Goal: Task Accomplishment & Management: Use online tool/utility

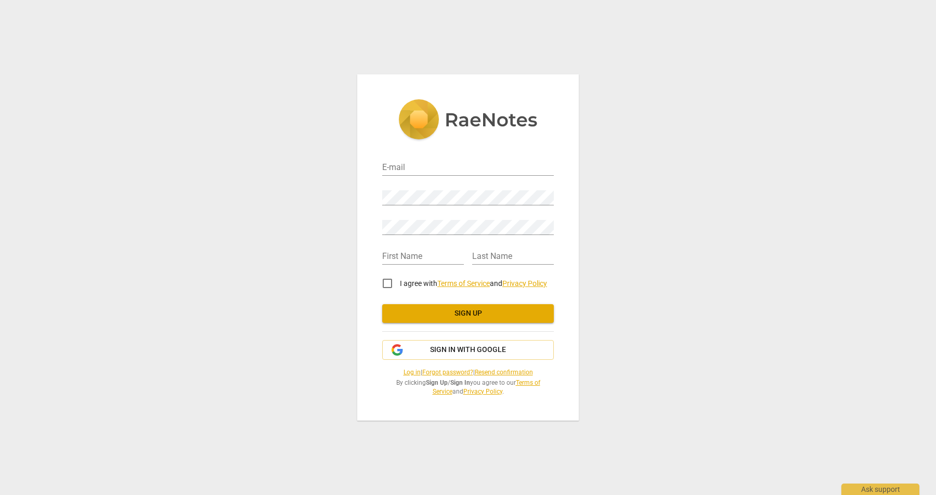
click at [430, 160] on div "E-mail" at bounding box center [468, 163] width 172 height 23
click at [430, 163] on input "email" at bounding box center [468, 168] width 172 height 15
click at [0, 0] on com-1password-button at bounding box center [0, 0] width 0 height 0
click at [591, 192] on div "E-mail Password Retype Password First Name Last Name I agree with Terms of Serv…" at bounding box center [468, 247] width 936 height 495
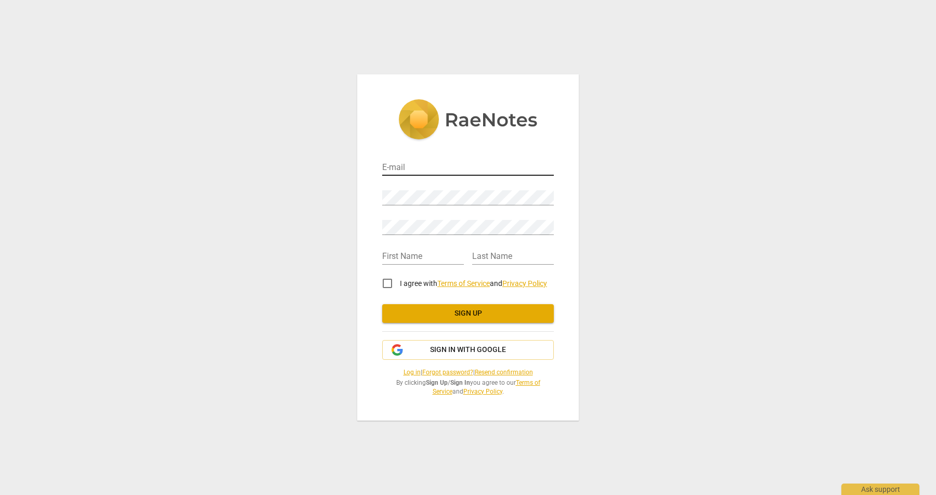
click at [479, 171] on input "email" at bounding box center [468, 168] width 172 height 15
click at [456, 163] on input "contact@rakbh.aomc" at bounding box center [468, 168] width 172 height 15
type input "contact@rakbha.com"
click at [408, 251] on input "text" at bounding box center [423, 257] width 82 height 15
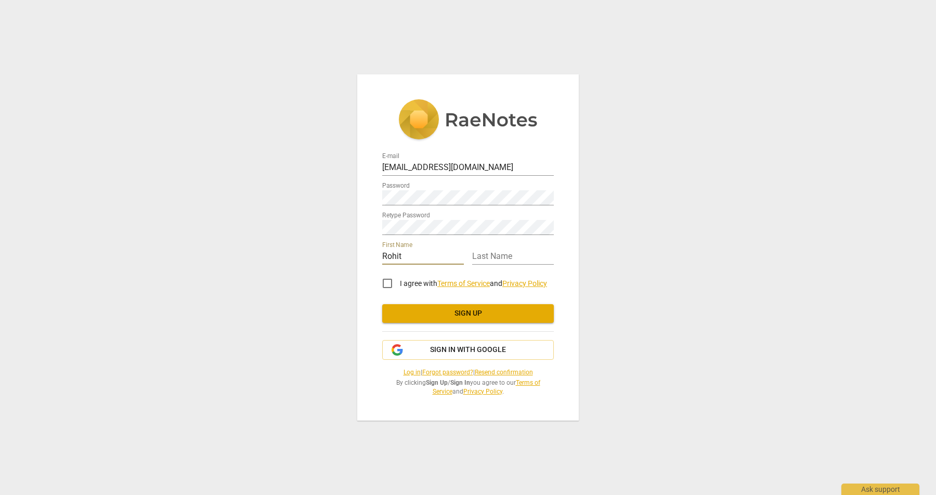
type input "Rohit"
type input "Gautam"
click at [387, 282] on input "I agree with Terms of Service and Privacy Policy" at bounding box center [387, 283] width 25 height 25
checkbox input "true"
click at [469, 313] on span "Sign up" at bounding box center [467, 313] width 155 height 10
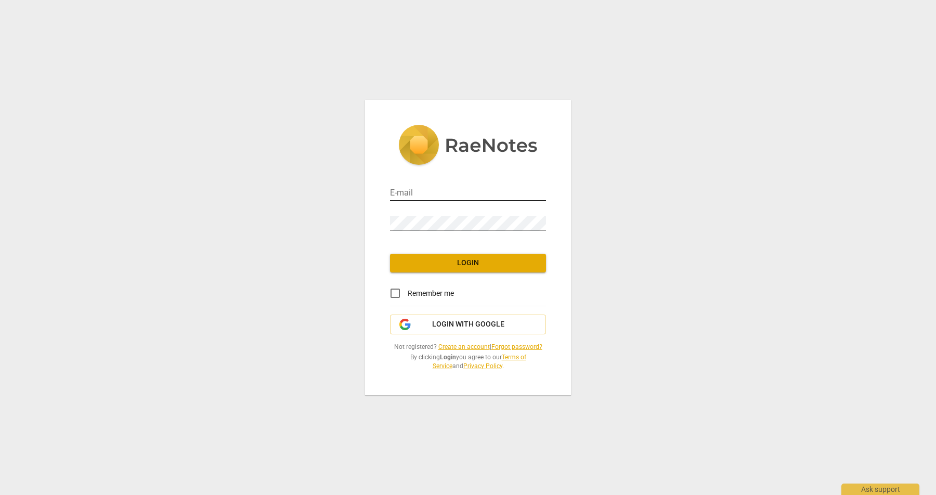
click at [498, 189] on input "email" at bounding box center [468, 193] width 156 height 15
click at [0, 0] on com-1password-button at bounding box center [0, 0] width 0 height 0
type input "contact@rakbha.com"
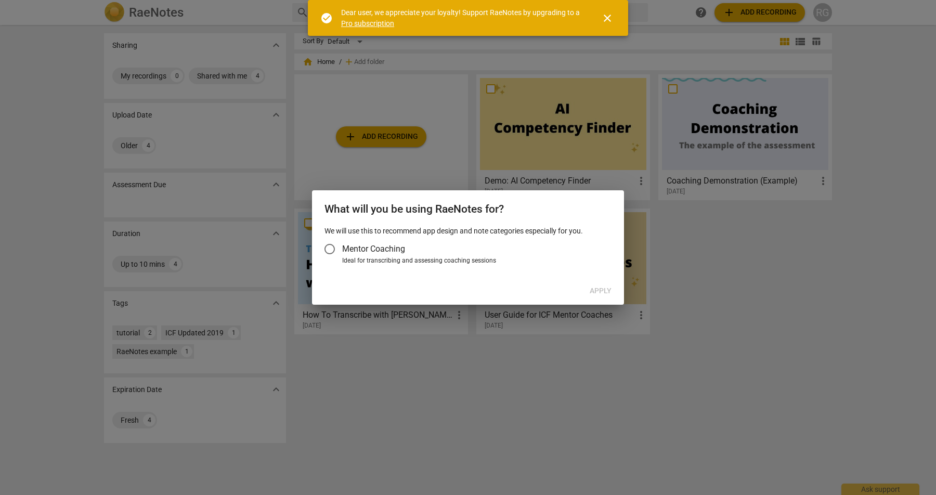
click at [324, 247] on input "Mentor Coaching" at bounding box center [329, 249] width 25 height 25
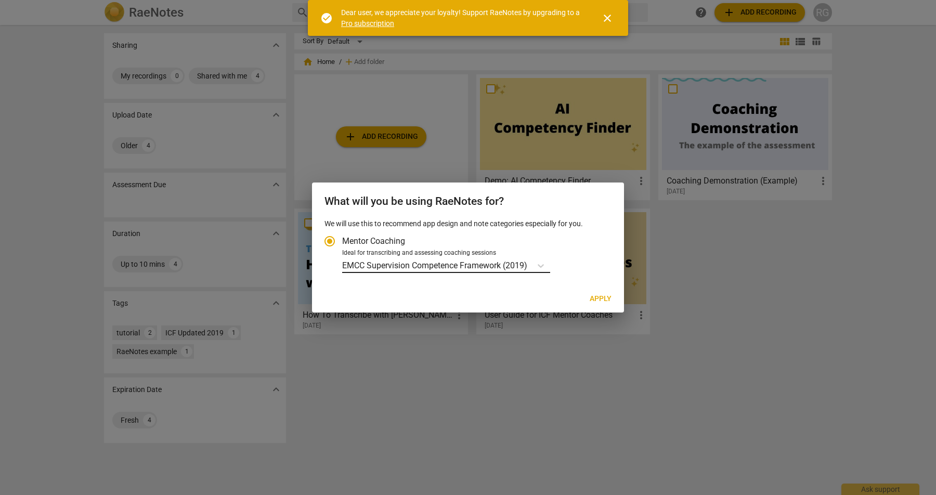
click at [495, 268] on p "EMCC Supervision Competence Framework (2019)" at bounding box center [434, 265] width 185 height 12
click at [0, 0] on input "Ideal for transcribing and assessing coaching sessions EMCC Supervision Compete…" at bounding box center [0, 0] width 0 height 0
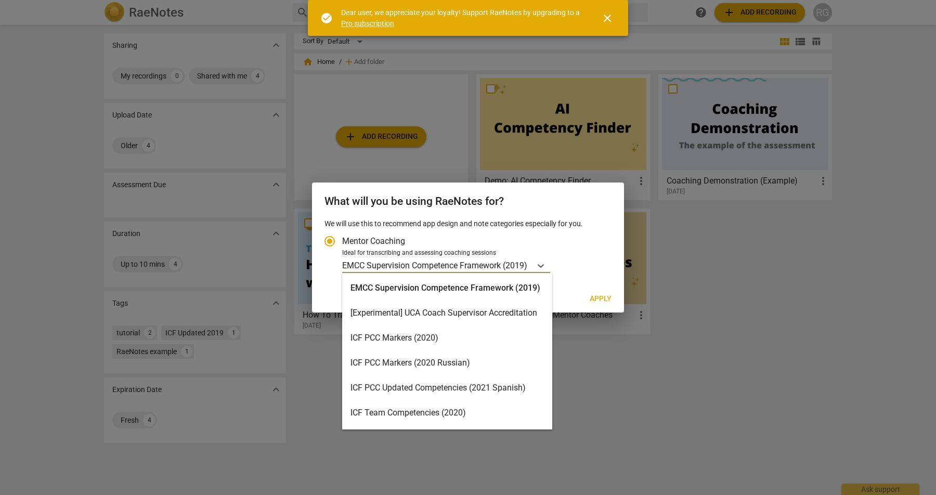
click at [474, 333] on div "ICF PCC Markers (2020)" at bounding box center [447, 337] width 210 height 25
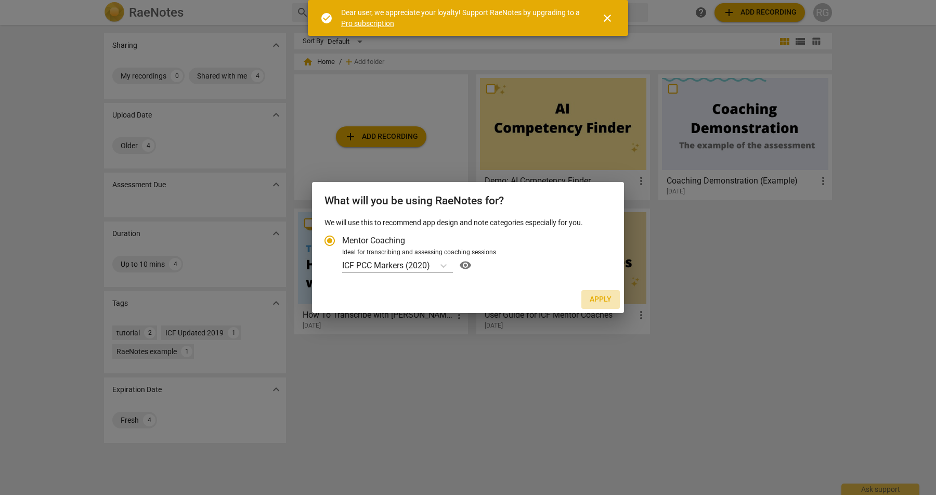
click at [599, 301] on span "Apply" at bounding box center [601, 299] width 22 height 10
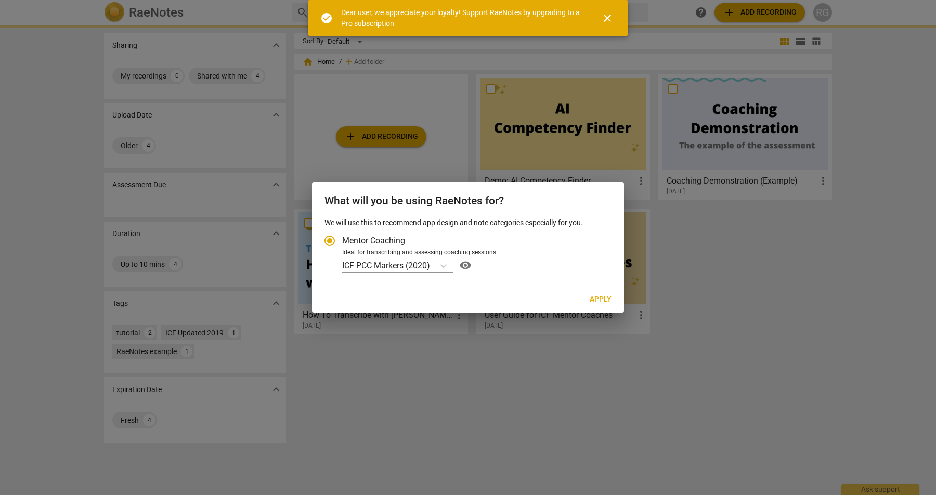
radio input "false"
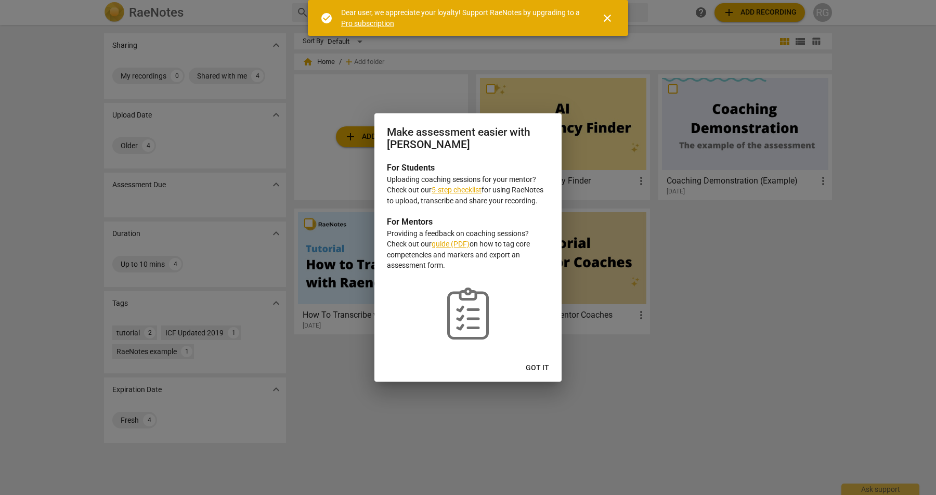
click at [449, 245] on link "guide (PDF)" at bounding box center [451, 244] width 38 height 8
click at [537, 364] on span "Got it" at bounding box center [537, 368] width 23 height 10
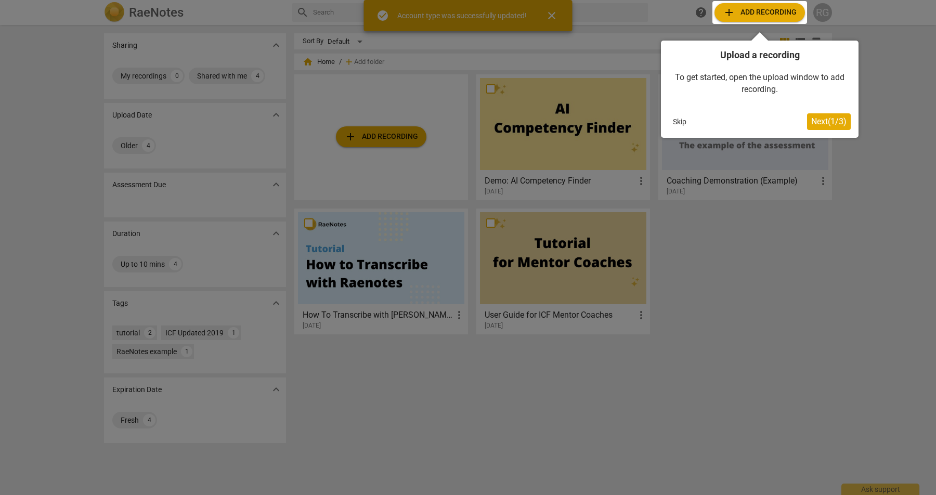
click at [546, 369] on div at bounding box center [468, 247] width 936 height 495
click at [836, 121] on span "Next ( 1 / 3 )" at bounding box center [828, 121] width 35 height 10
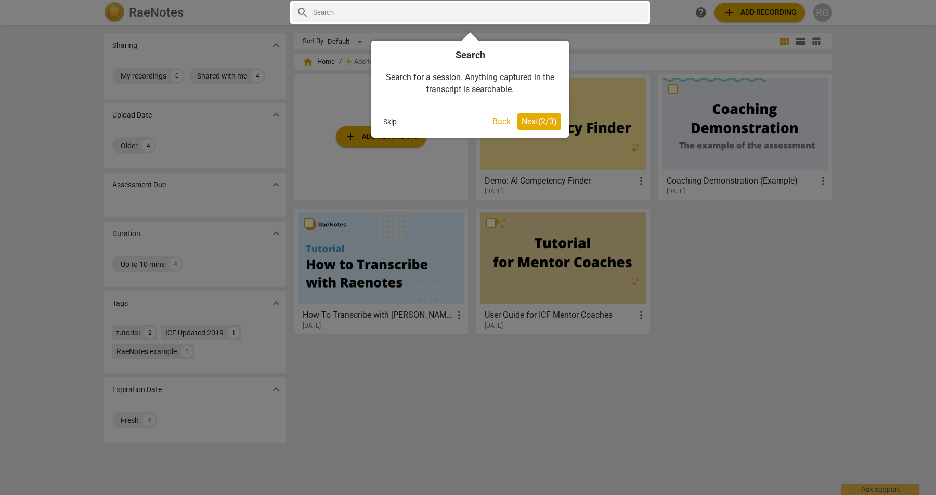
click at [535, 122] on span "Next ( 2 / 3 )" at bounding box center [538, 121] width 35 height 10
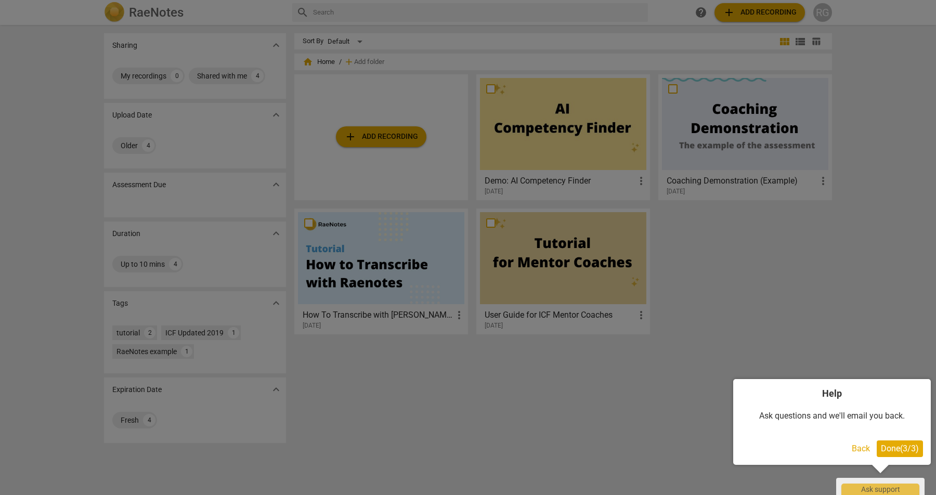
click at [893, 449] on span "Done ( 3 / 3 )" at bounding box center [900, 448] width 38 height 10
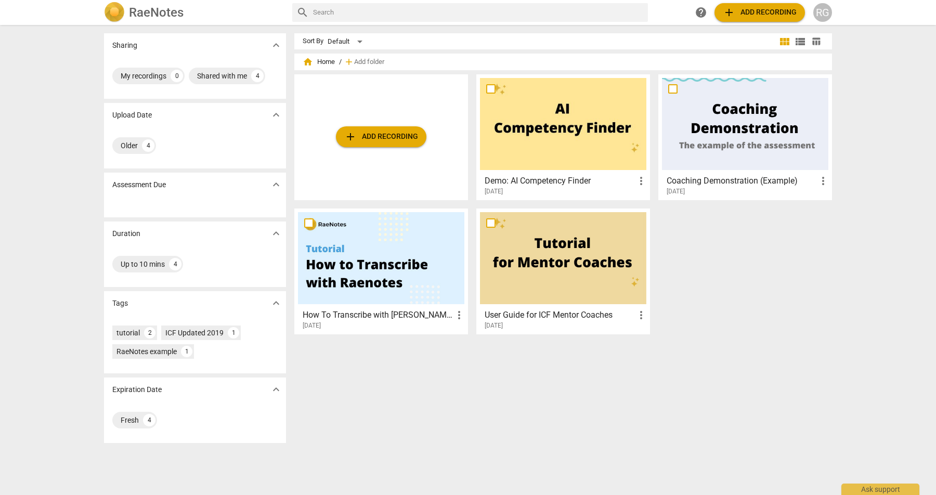
click at [558, 147] on div at bounding box center [563, 124] width 166 height 92
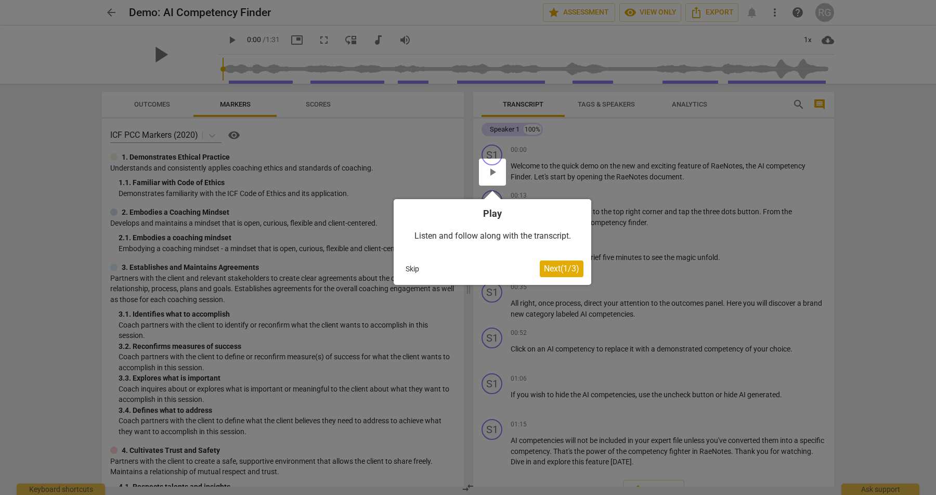
click at [564, 271] on span "Next ( 1 / 3 )" at bounding box center [561, 269] width 35 height 10
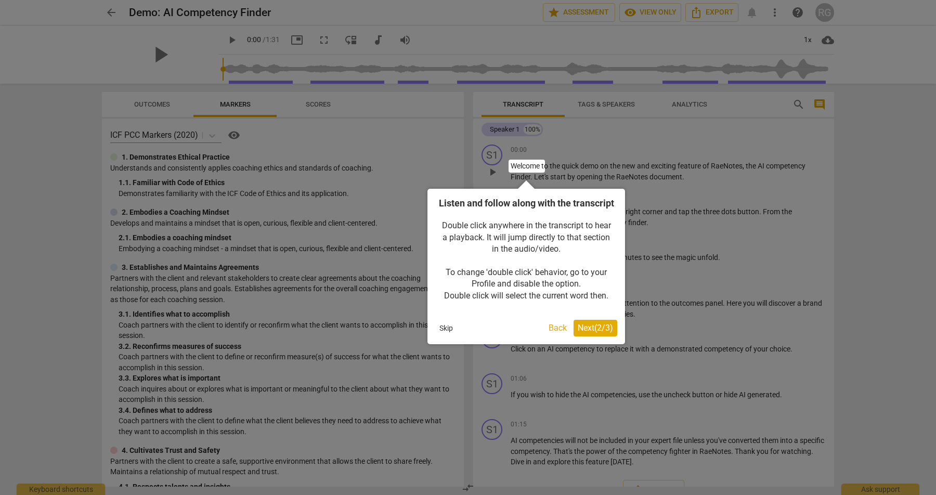
click at [592, 333] on span "Next ( 2 / 3 )" at bounding box center [595, 328] width 35 height 10
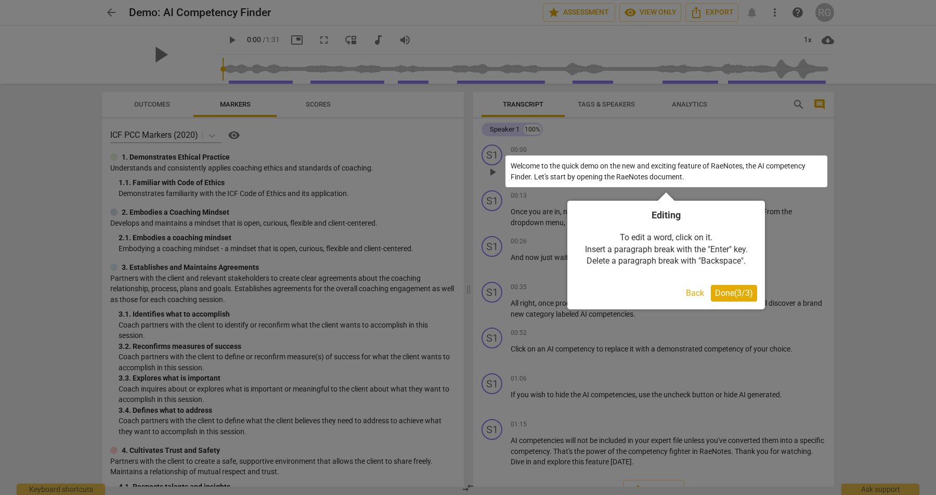
click at [727, 296] on span "Done ( 3 / 3 )" at bounding box center [734, 293] width 38 height 10
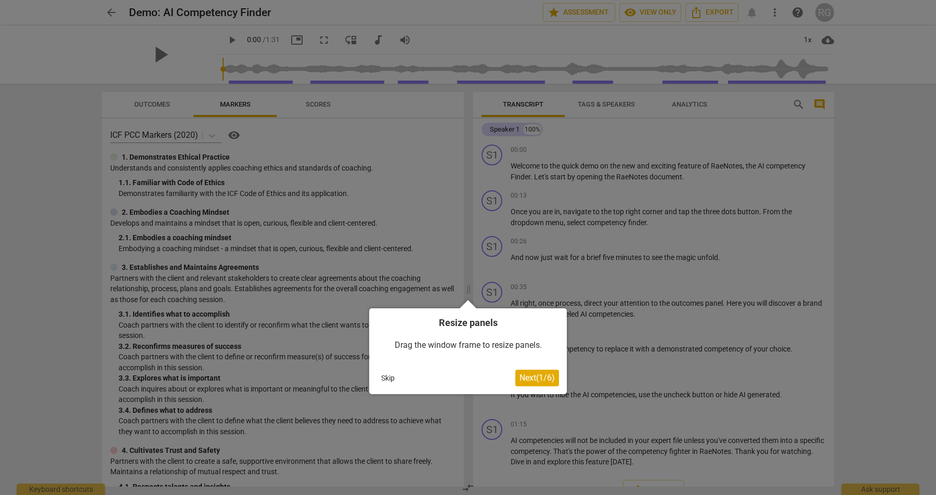
click at [387, 377] on button "Skip" at bounding box center [388, 378] width 22 height 16
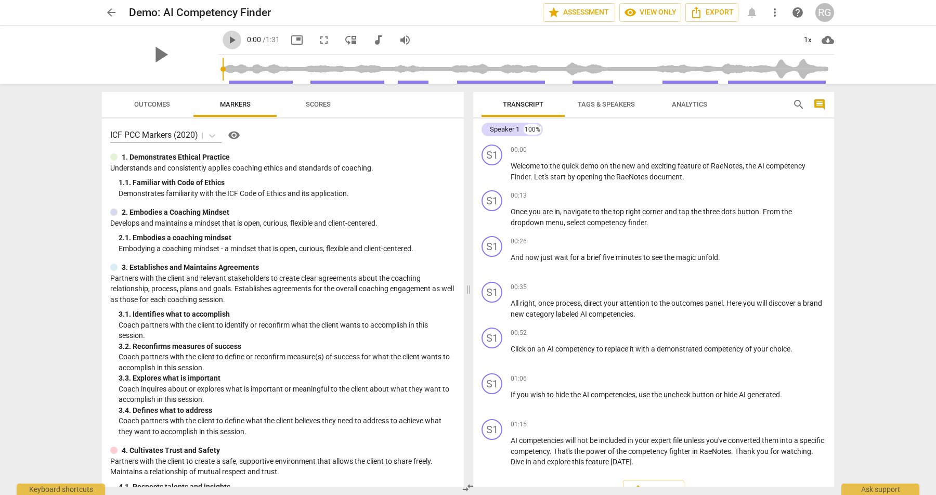
click at [230, 40] on span "play_arrow" at bounding box center [232, 40] width 12 height 12
click at [115, 160] on div at bounding box center [113, 156] width 7 height 7
click at [113, 156] on div at bounding box center [113, 156] width 7 height 7
click at [230, 158] on div "1. Demonstrates Ethical Practice" at bounding box center [282, 157] width 345 height 11
click at [320, 101] on span "Scores" at bounding box center [318, 104] width 25 height 8
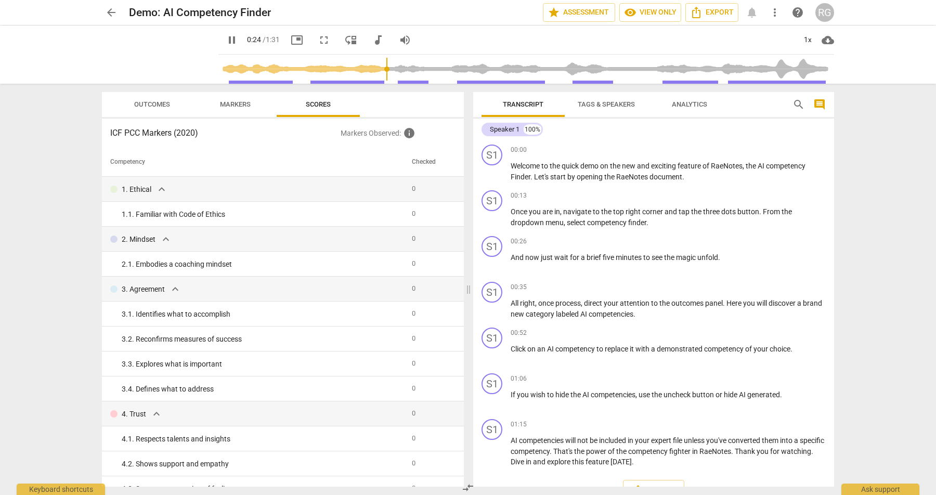
click at [226, 104] on span "Markers" at bounding box center [235, 104] width 31 height 8
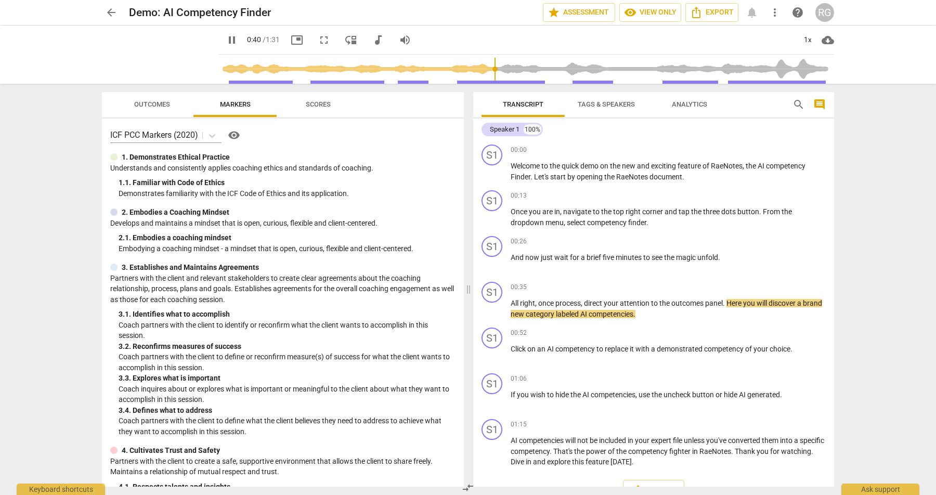
type input "41"
click at [107, 14] on span "arrow_back" at bounding box center [111, 12] width 12 height 12
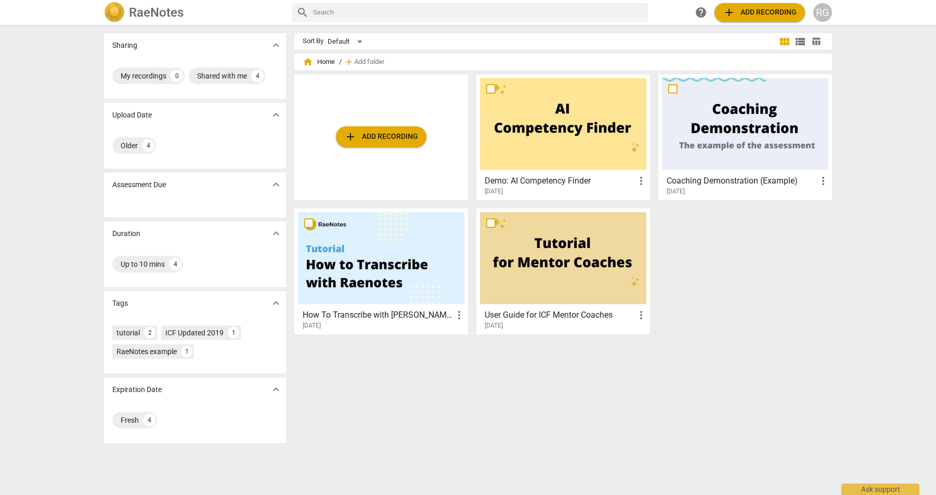
click at [349, 141] on span "add" at bounding box center [350, 136] width 12 height 12
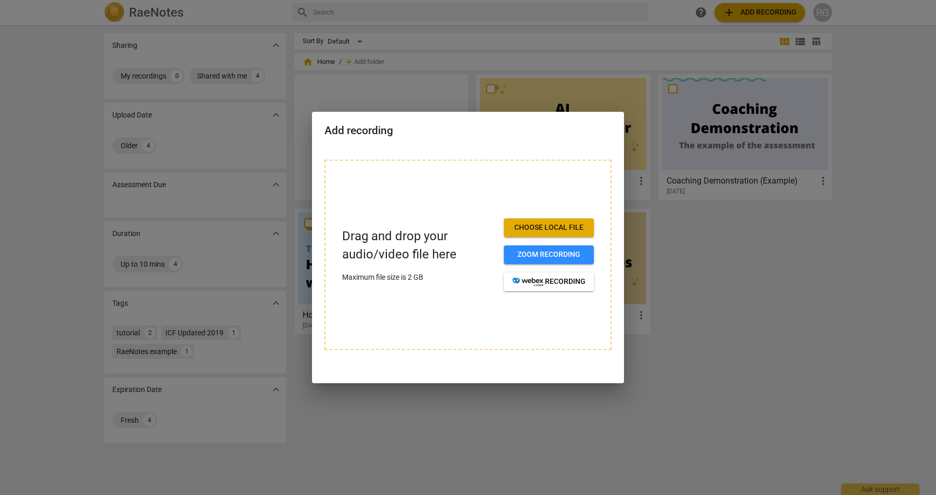
click at [559, 225] on span "Choose local file" at bounding box center [548, 228] width 73 height 10
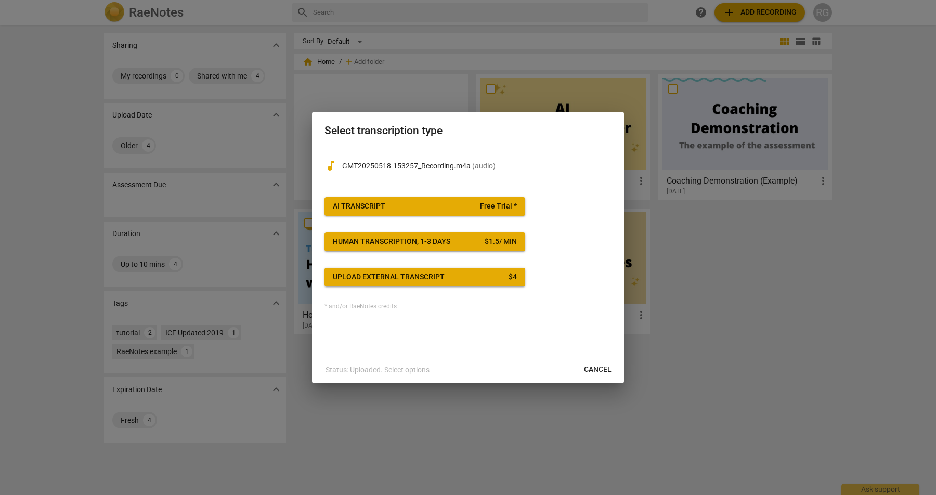
click at [485, 203] on span "Free Trial *" at bounding box center [498, 206] width 37 height 10
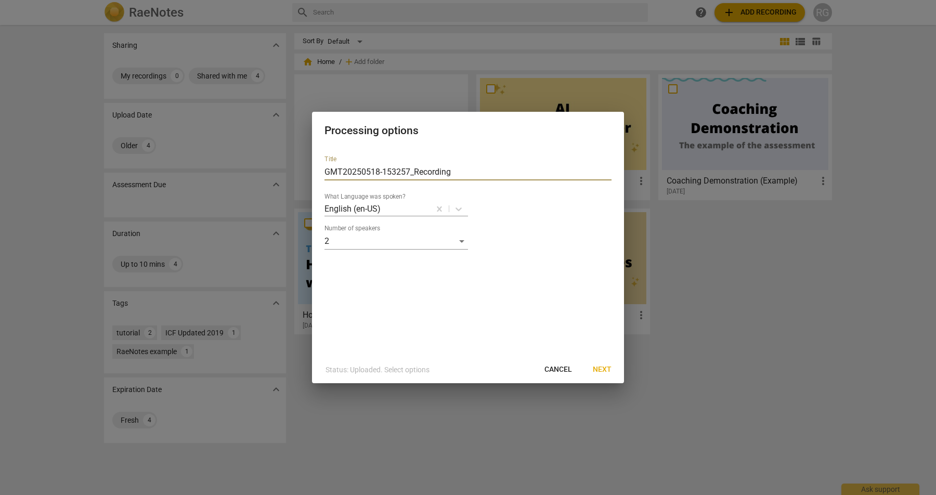
click at [437, 175] on input "GMT20250518-153257_Recording" at bounding box center [467, 172] width 287 height 17
type input "PCC Recording 1"
click at [595, 368] on span "Next" at bounding box center [602, 369] width 19 height 10
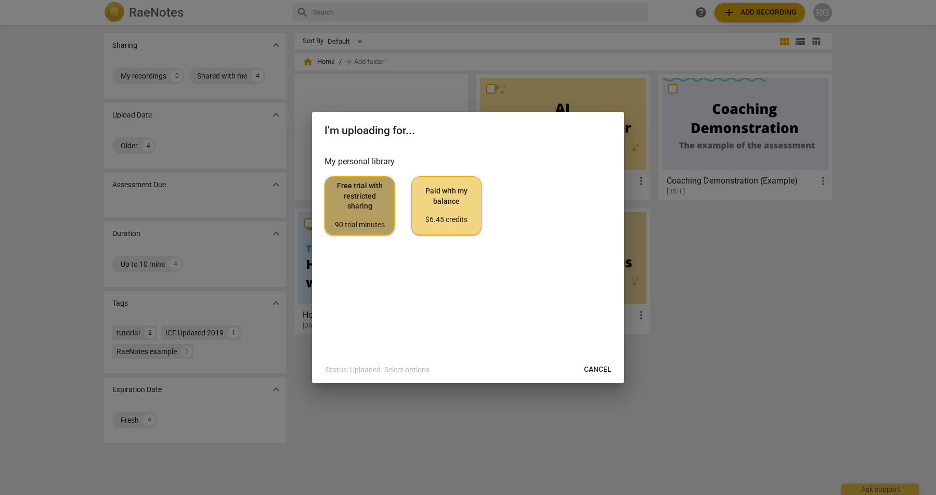
click at [355, 215] on span "Free trial with restricted sharing 90 trial minutes" at bounding box center [359, 205] width 53 height 49
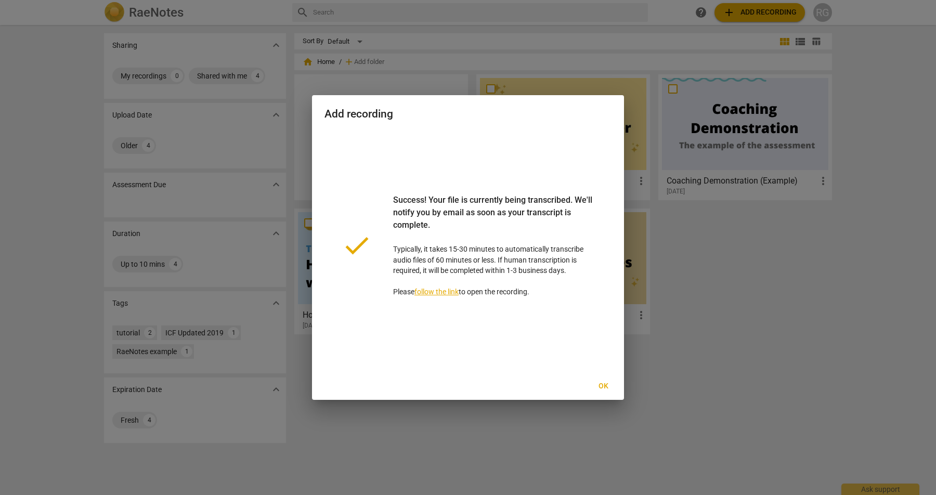
click at [602, 387] on span "Ok" at bounding box center [603, 386] width 17 height 10
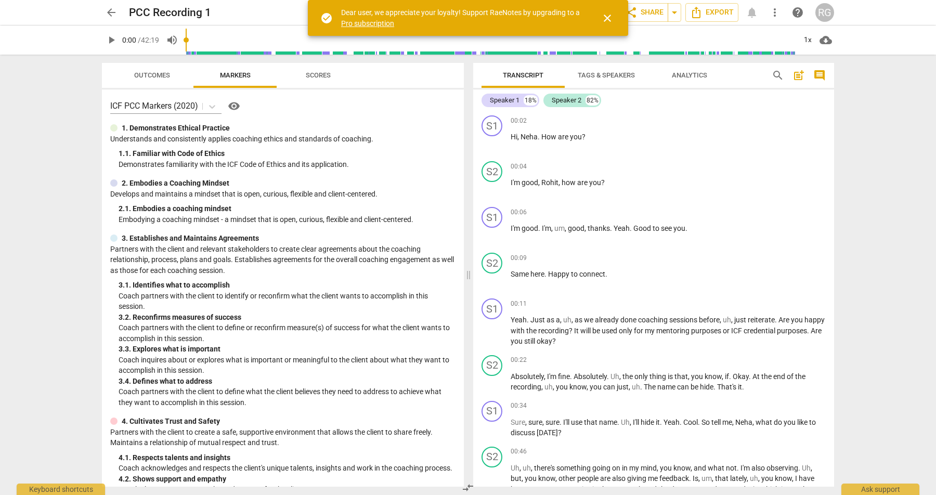
click at [111, 40] on span "play_arrow" at bounding box center [111, 40] width 12 height 12
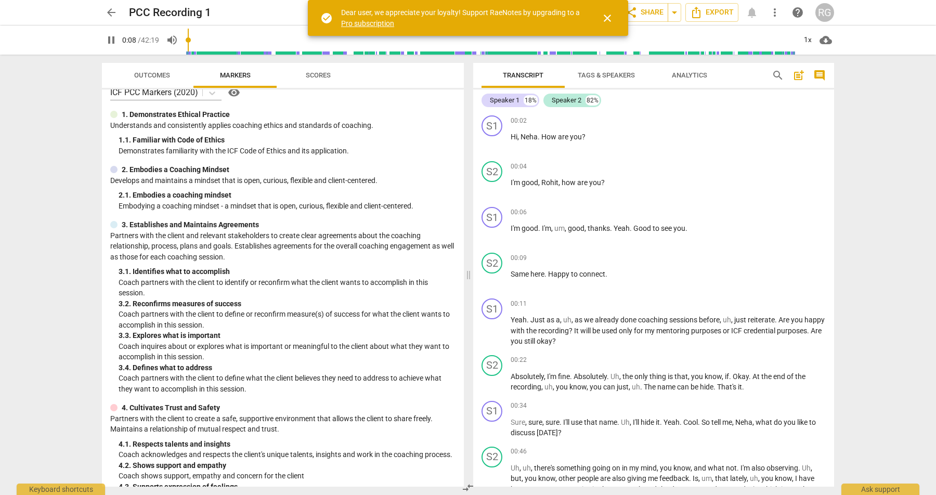
click at [114, 406] on div at bounding box center [113, 407] width 7 height 7
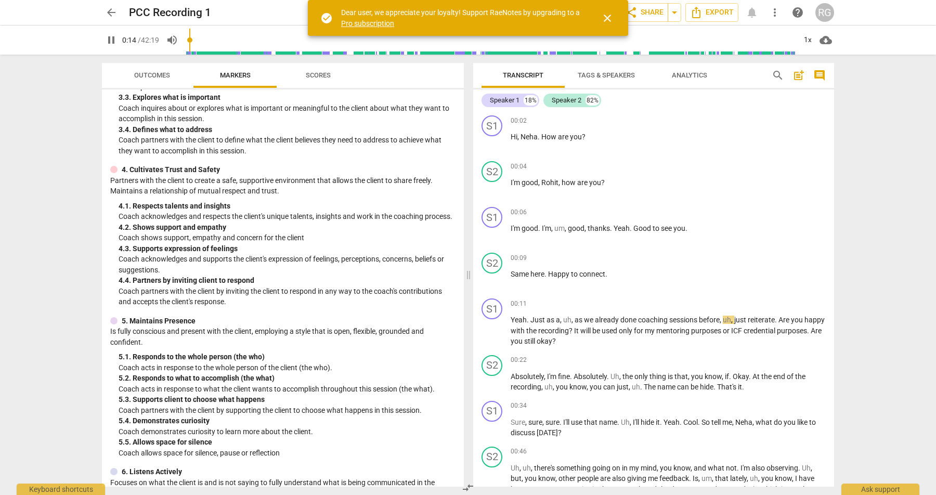
scroll to position [0, 0]
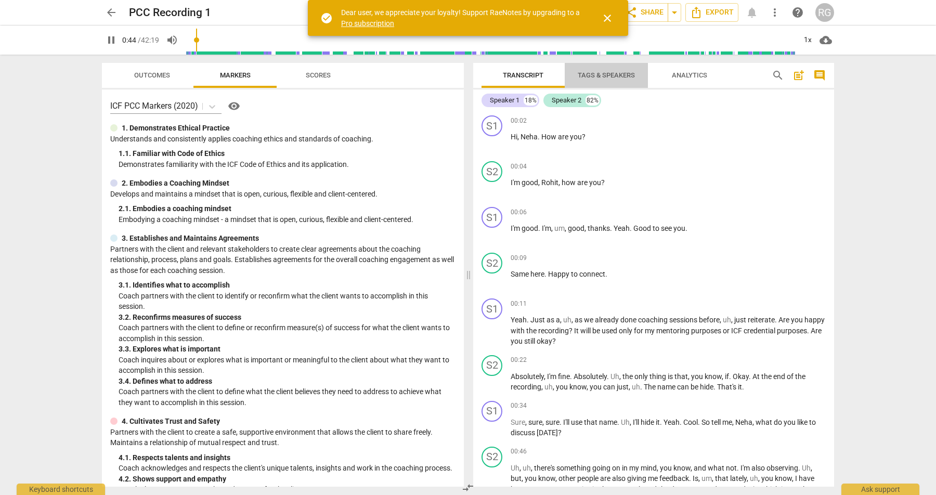
click at [592, 75] on span "Tags & Speakers" at bounding box center [606, 75] width 57 height 8
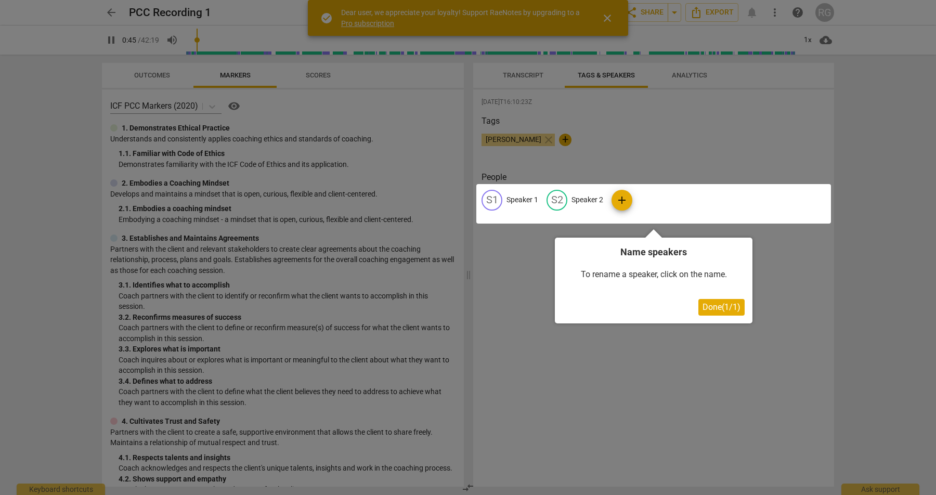
click at [525, 77] on div at bounding box center [468, 247] width 936 height 495
click at [721, 309] on span "Done ( 1 / 1 )" at bounding box center [721, 307] width 38 height 10
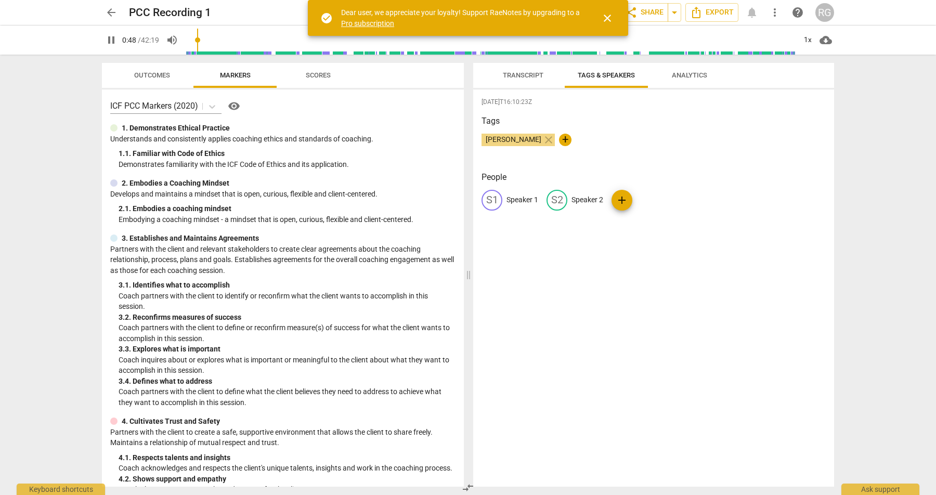
click at [515, 198] on p "Speaker 1" at bounding box center [522, 199] width 32 height 11
type input "51"
type input "C"
type input "52"
type input "Coa"
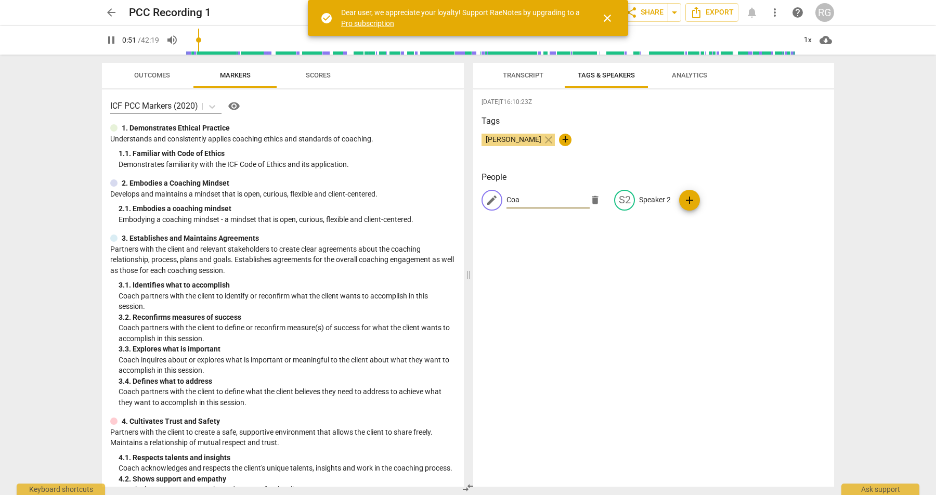
type input "52"
type input "Coach"
type input "53"
type input "Coach"
click at [648, 197] on p "Speaker 2" at bounding box center [655, 199] width 32 height 11
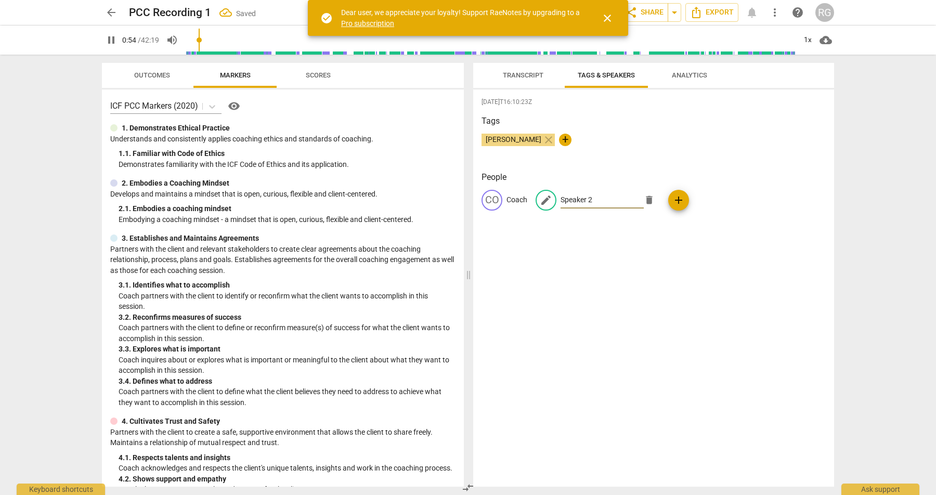
type input "55"
type input "C"
type input "55"
type input "Clie"
type input "55"
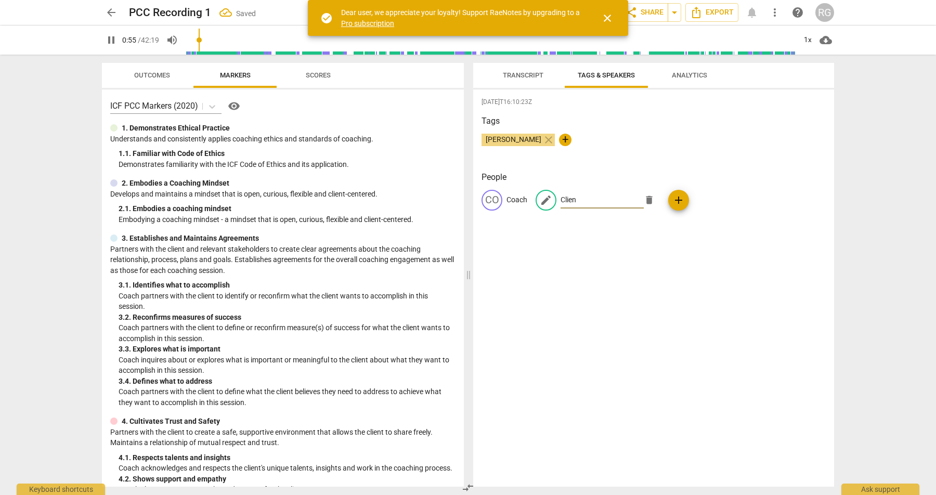
type input "Client"
type input "57"
type input "Client"
click at [657, 271] on div "[DATE]T16:10:23Z Tags [PERSON_NAME] close + People CO Coach CL Client add" at bounding box center [653, 287] width 361 height 397
click at [524, 68] on button "Transcript" at bounding box center [522, 75] width 83 height 25
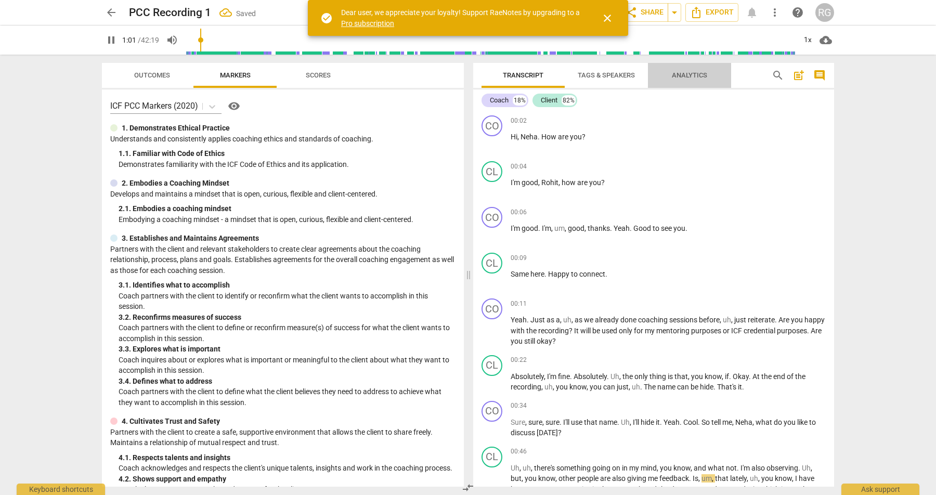
click at [690, 75] on span "Analytics" at bounding box center [689, 75] width 35 height 8
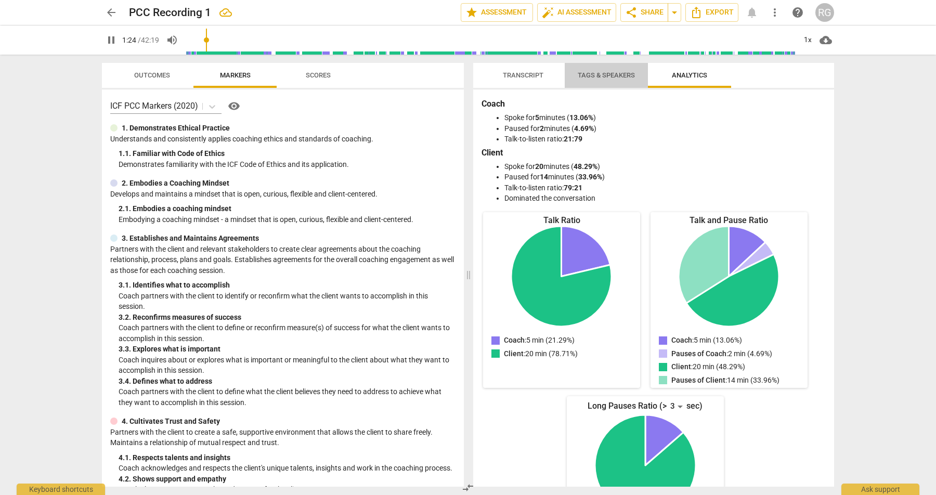
click at [605, 76] on span "Tags & Speakers" at bounding box center [606, 75] width 57 height 8
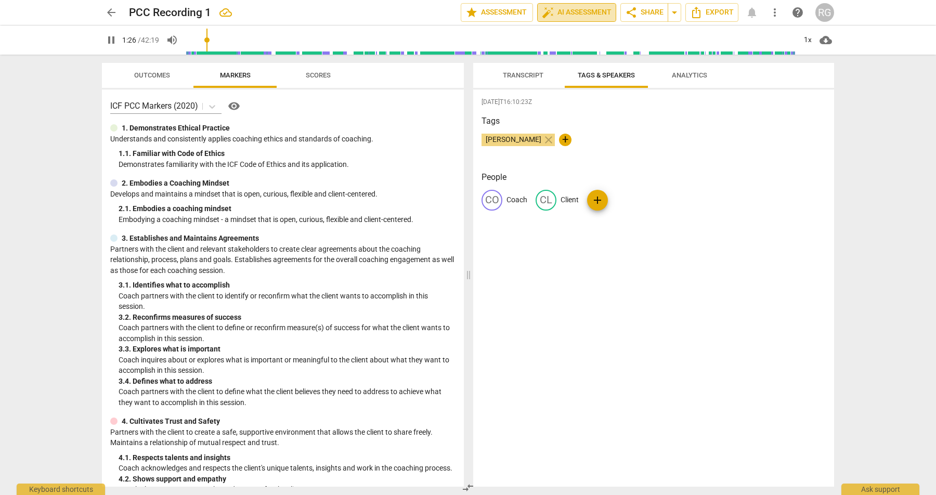
click at [564, 14] on span "auto_fix_high AI Assessment" at bounding box center [577, 12] width 70 height 12
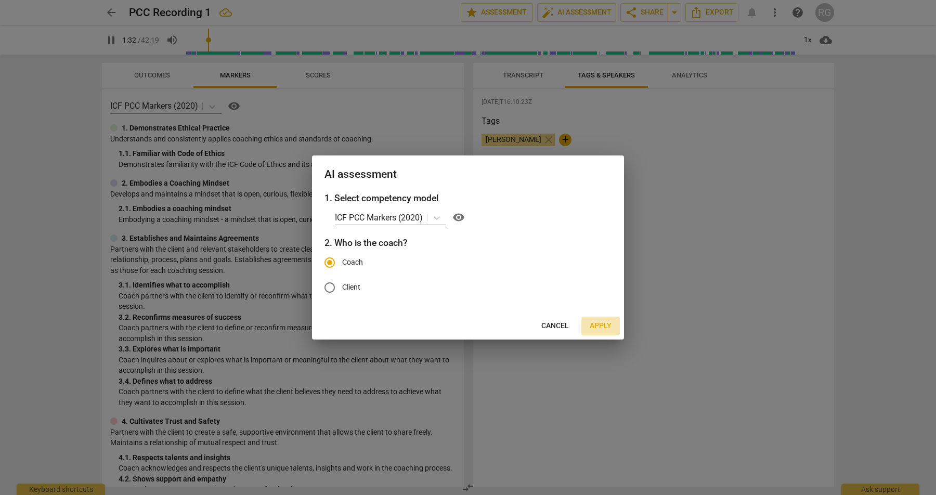
click at [608, 327] on span "Apply" at bounding box center [601, 326] width 22 height 10
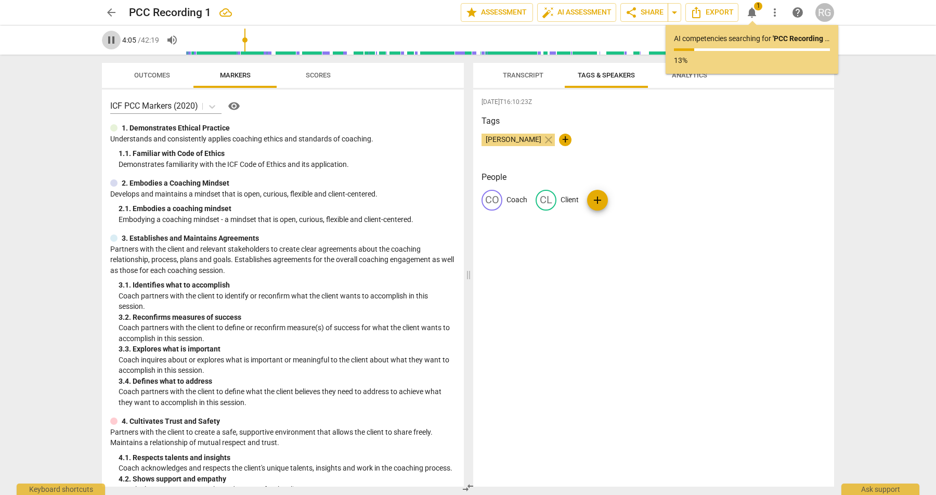
click at [110, 41] on span "pause" at bounding box center [111, 40] width 12 height 12
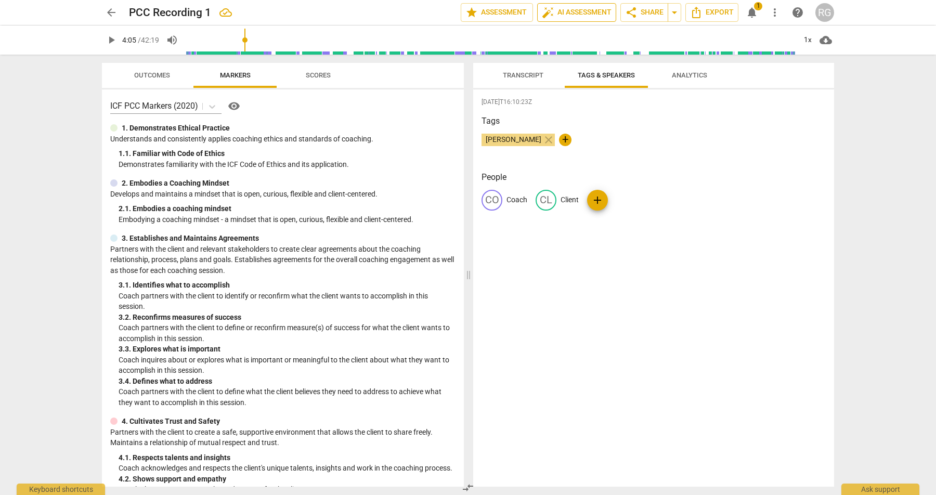
click at [577, 11] on span "auto_fix_high AI Assessment" at bounding box center [577, 12] width 70 height 12
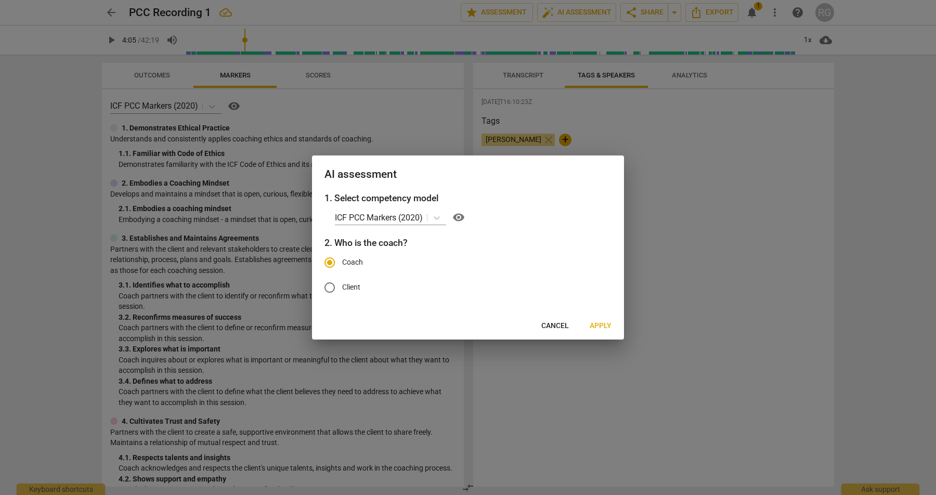
click at [599, 325] on span "Apply" at bounding box center [601, 326] width 22 height 10
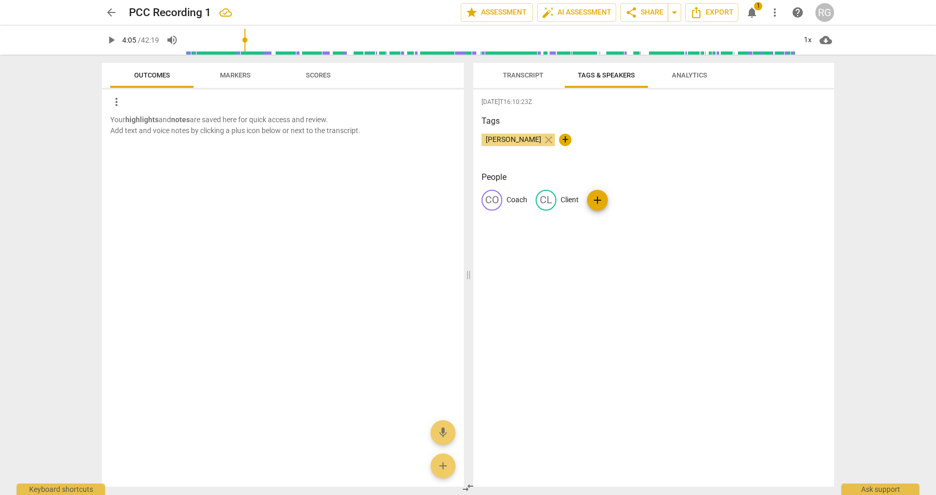
click at [749, 9] on span "notifications" at bounding box center [752, 12] width 12 height 12
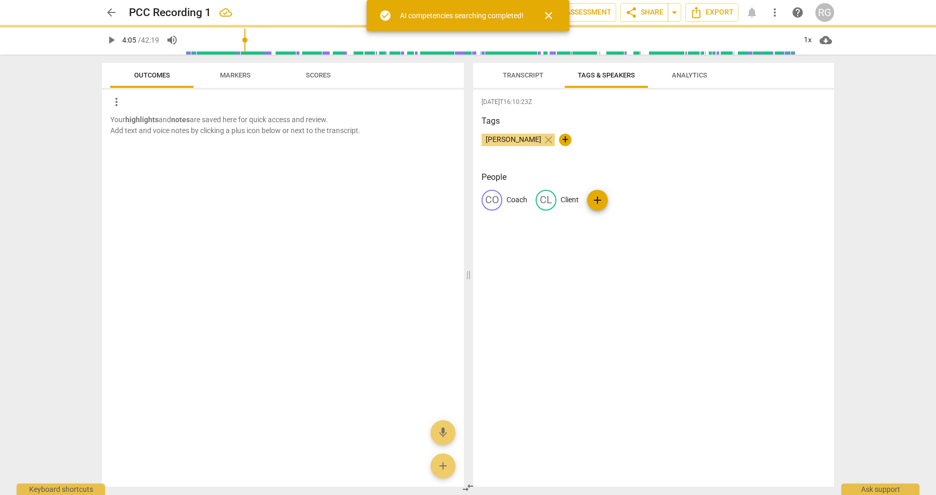
type input "245"
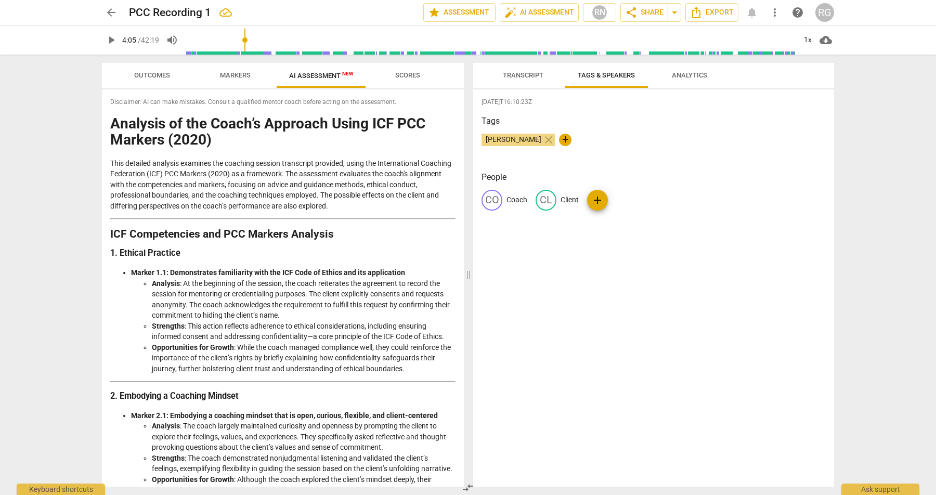
click at [751, 17] on div "arrow_back PCC Recording 1 edit star Assessment auto_fix_high AI Assessment RN …" at bounding box center [468, 12] width 732 height 19
click at [751, 13] on div "arrow_back PCC Recording 1 edit star Assessment auto_fix_high AI Assessment RN …" at bounding box center [468, 12] width 732 height 19
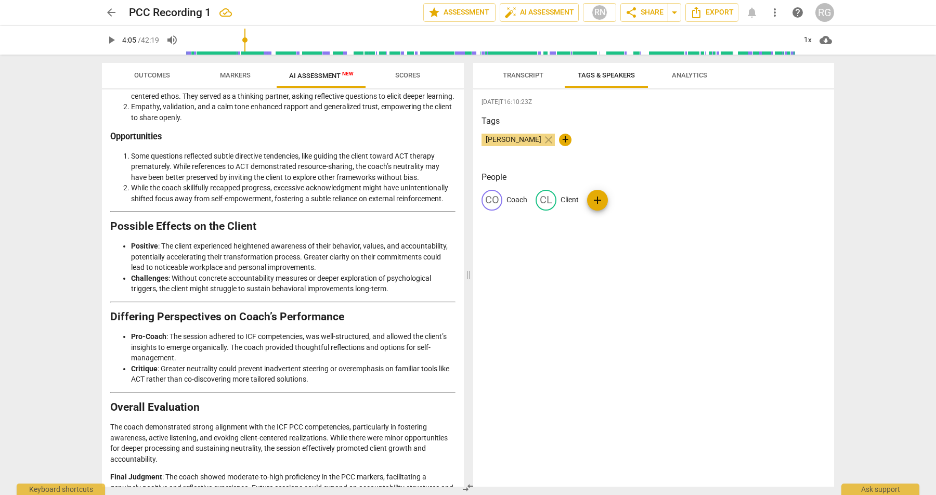
scroll to position [1491, 0]
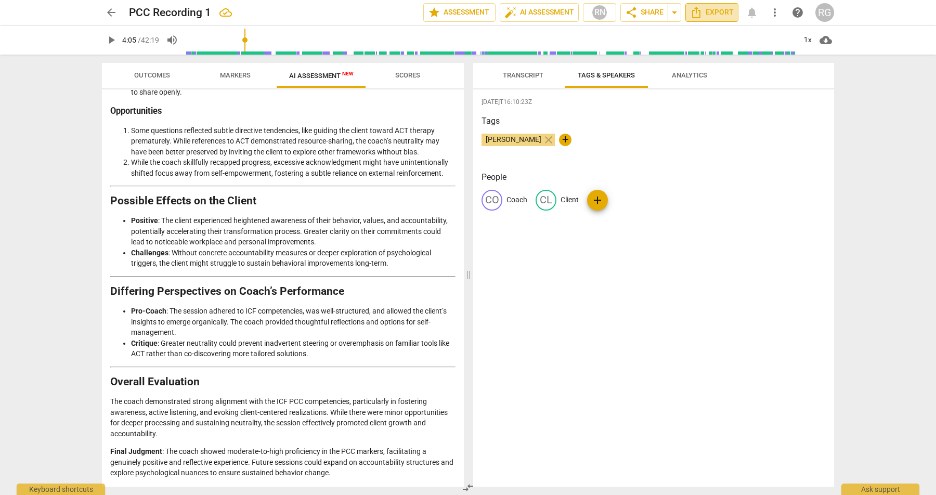
click at [711, 14] on span "Export" at bounding box center [712, 12] width 44 height 12
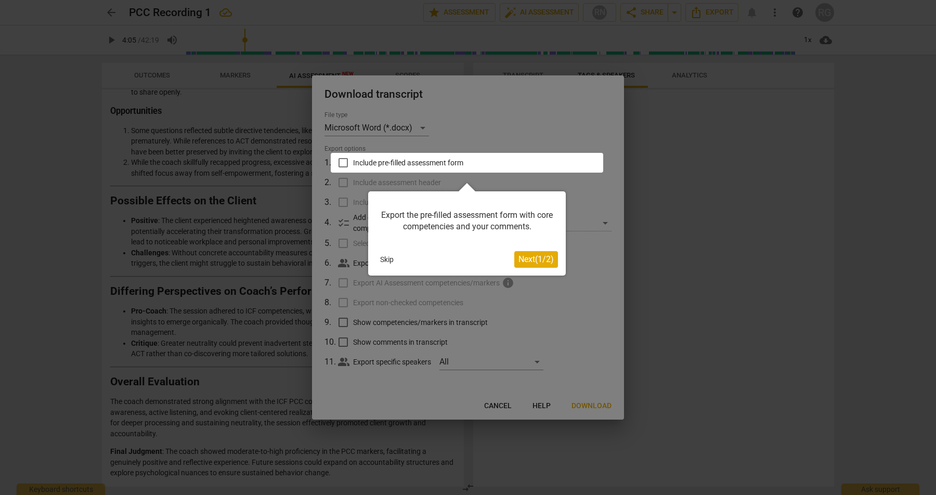
click at [380, 258] on button "Skip" at bounding box center [387, 260] width 22 height 16
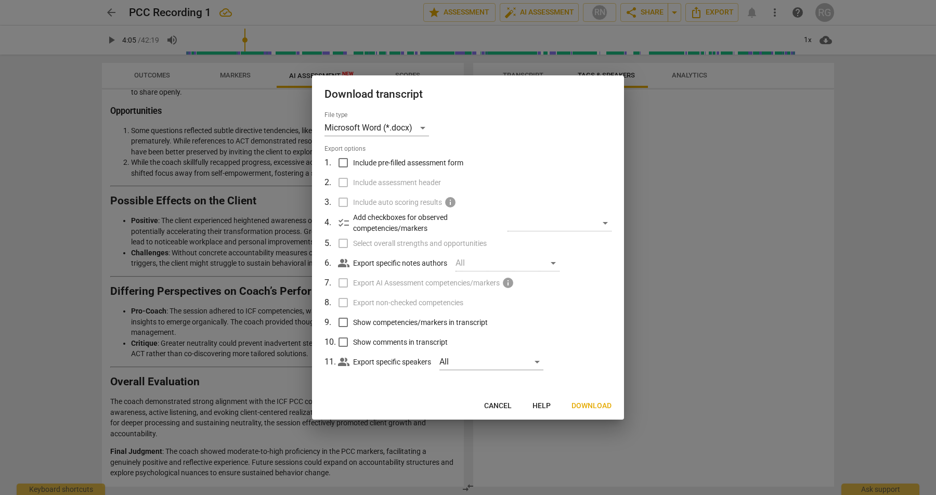
click at [341, 161] on input "Include pre-filled assessment form" at bounding box center [343, 163] width 20 height 20
checkbox input "true"
click at [345, 186] on input "Include assessment header" at bounding box center [343, 183] width 20 height 20
checkbox input "true"
click at [413, 126] on div "Microsoft Word (*.docx)" at bounding box center [376, 128] width 104 height 17
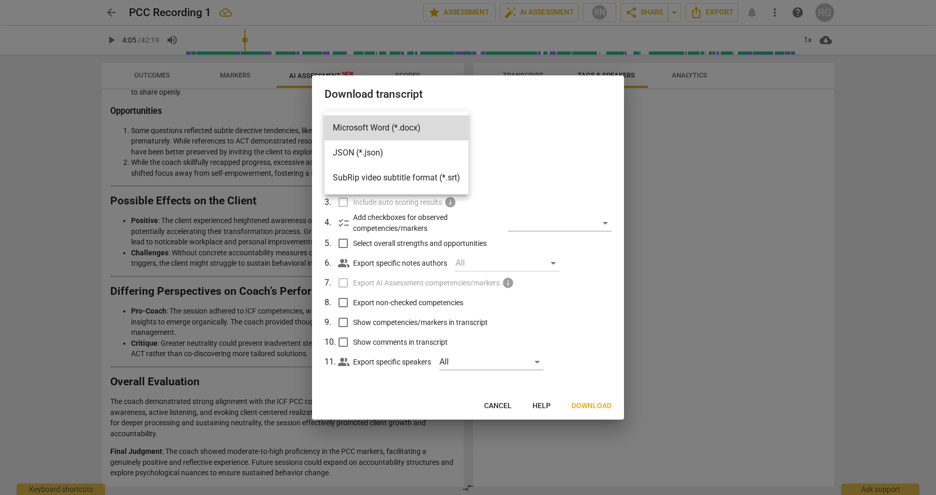
click at [517, 134] on div at bounding box center [468, 247] width 936 height 495
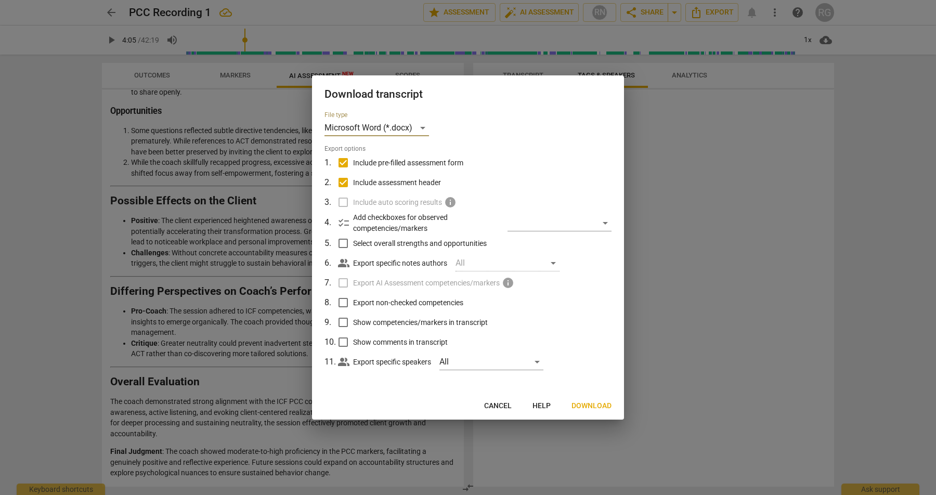
click at [593, 407] on span "Download" at bounding box center [591, 406] width 40 height 10
